Goal: Information Seeking & Learning: Find specific page/section

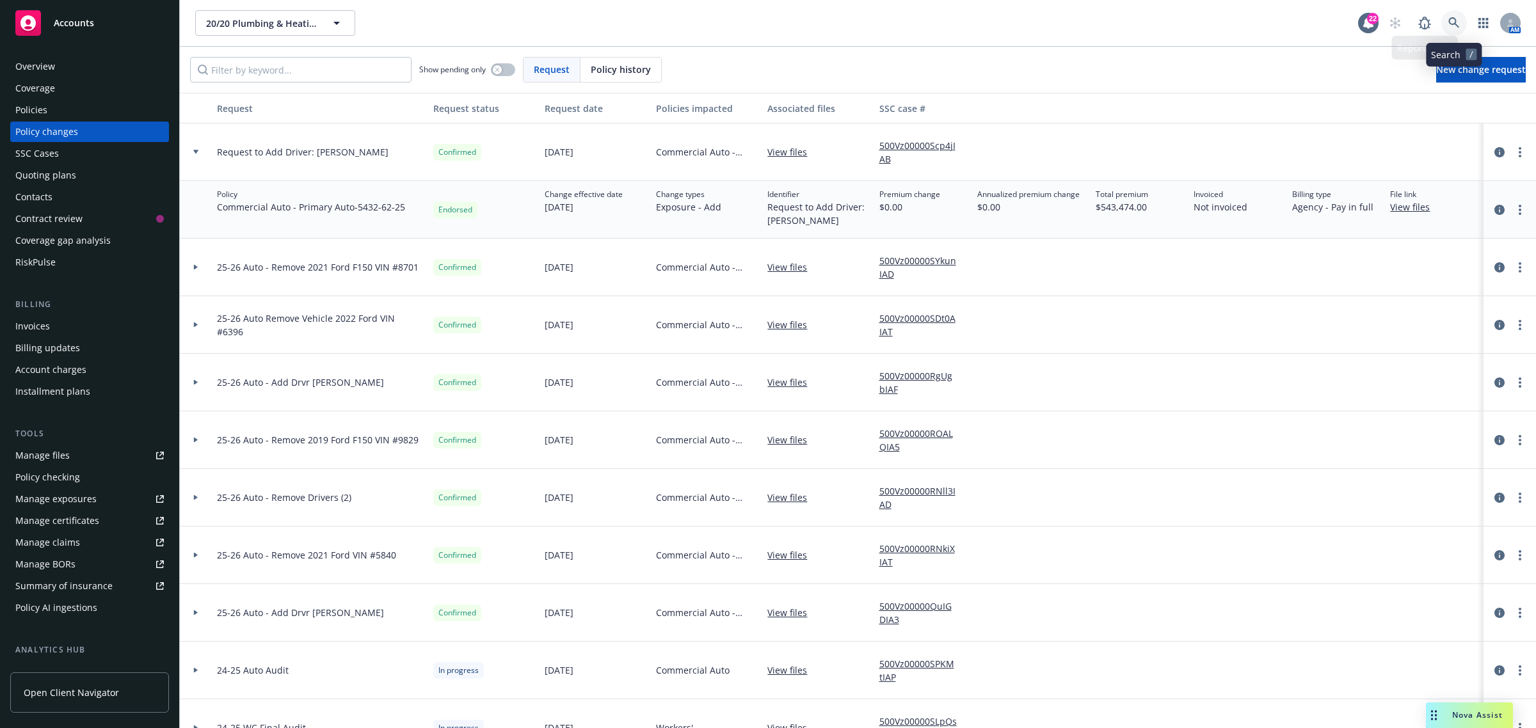
click at [1444, 15] on link at bounding box center [1454, 23] width 26 height 26
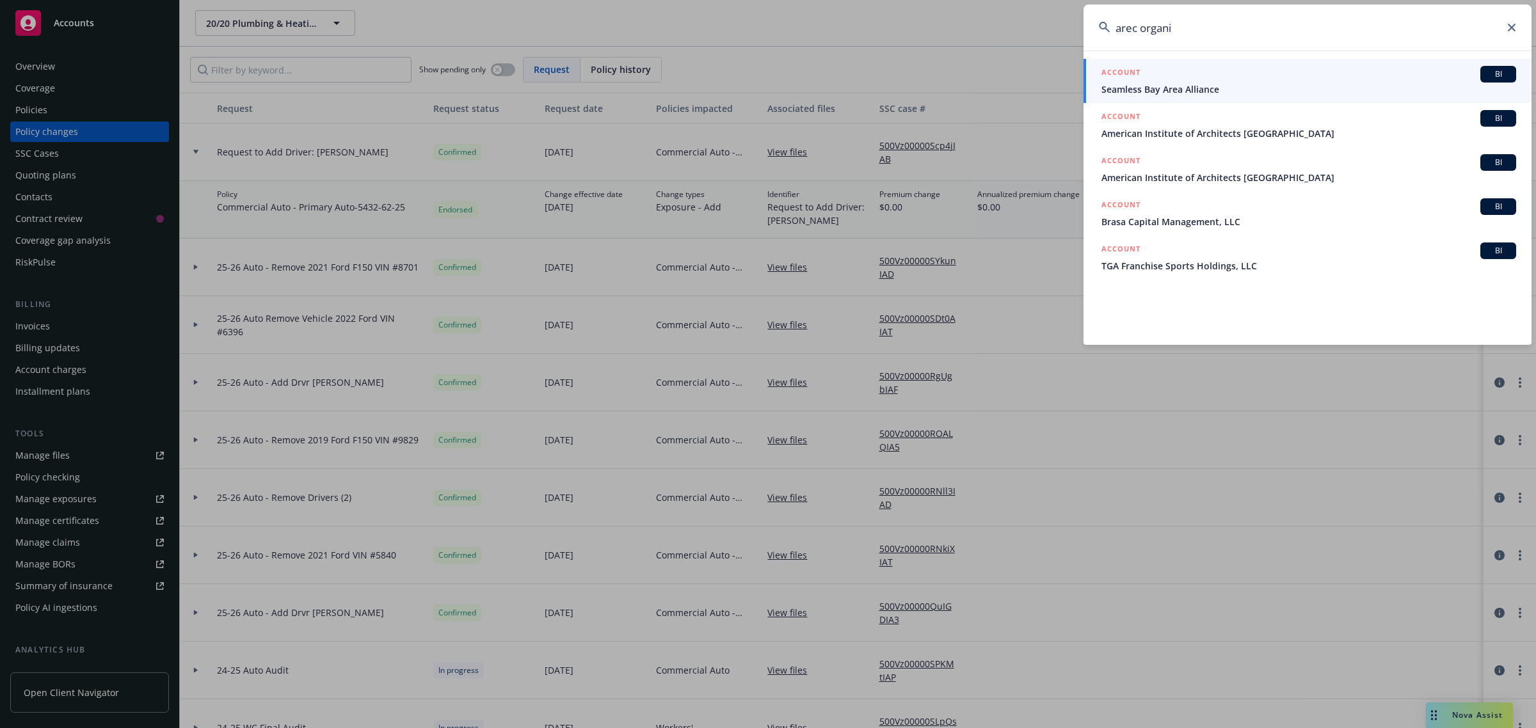
type input "arec organi"
click at [1512, 26] on icon at bounding box center [1512, 28] width 8 height 8
